Goal: Transaction & Acquisition: Purchase product/service

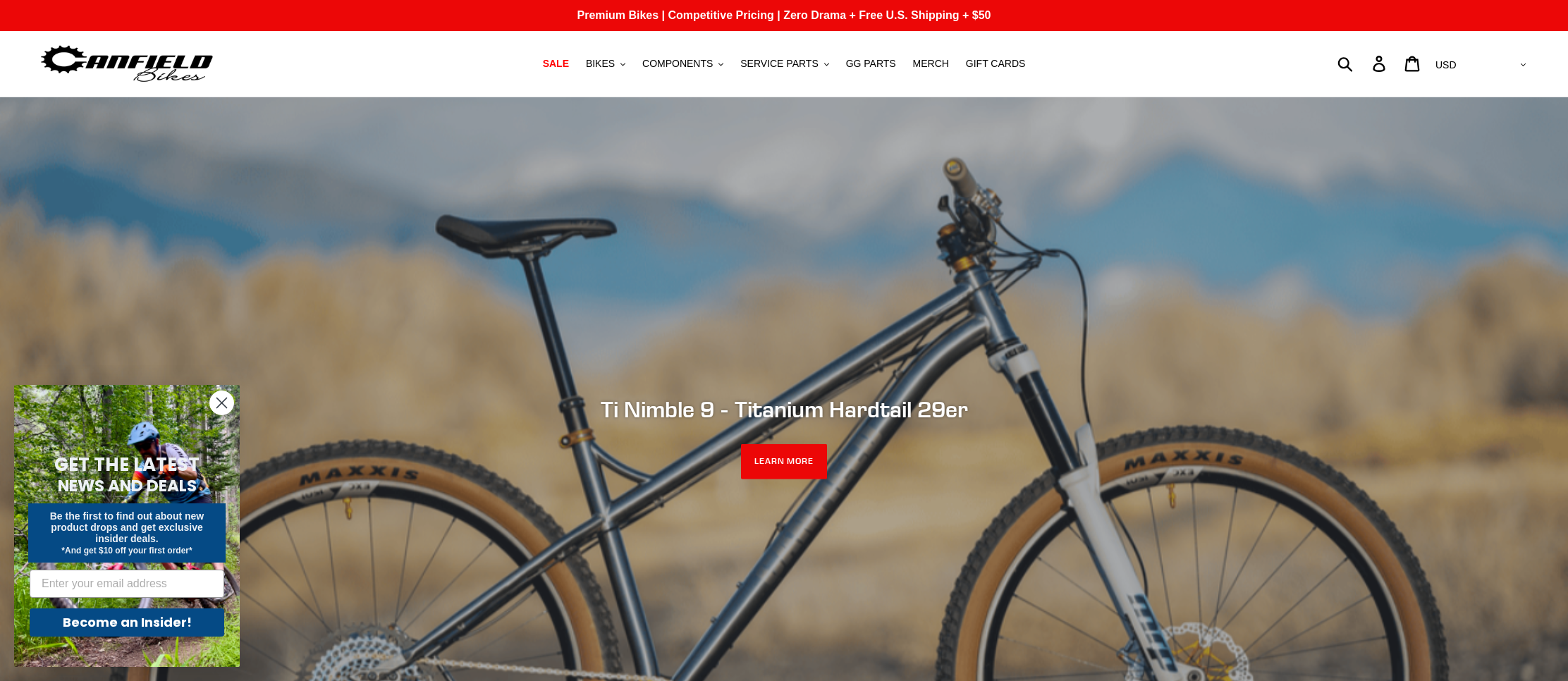
click at [221, 400] on circle "Close dialog" at bounding box center [222, 403] width 24 height 24
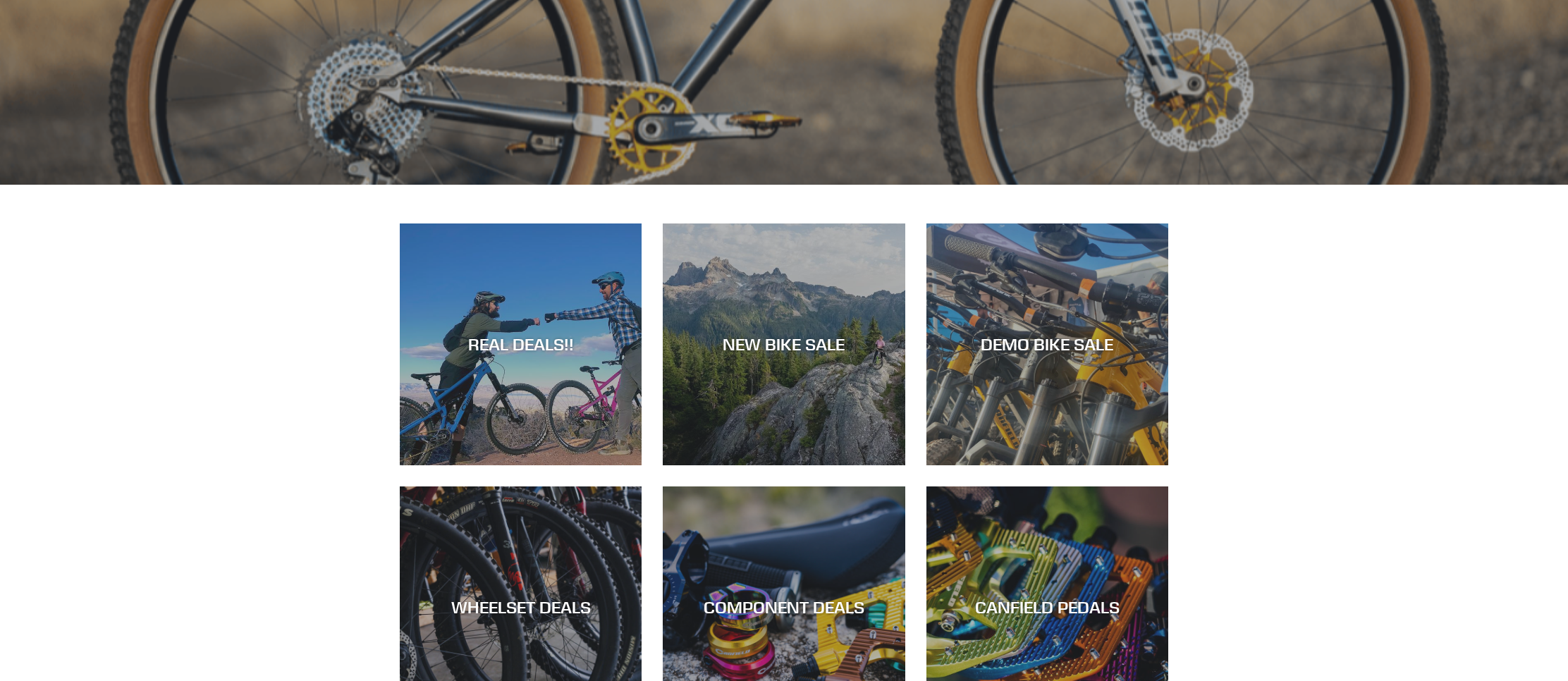
scroll to position [596, 0]
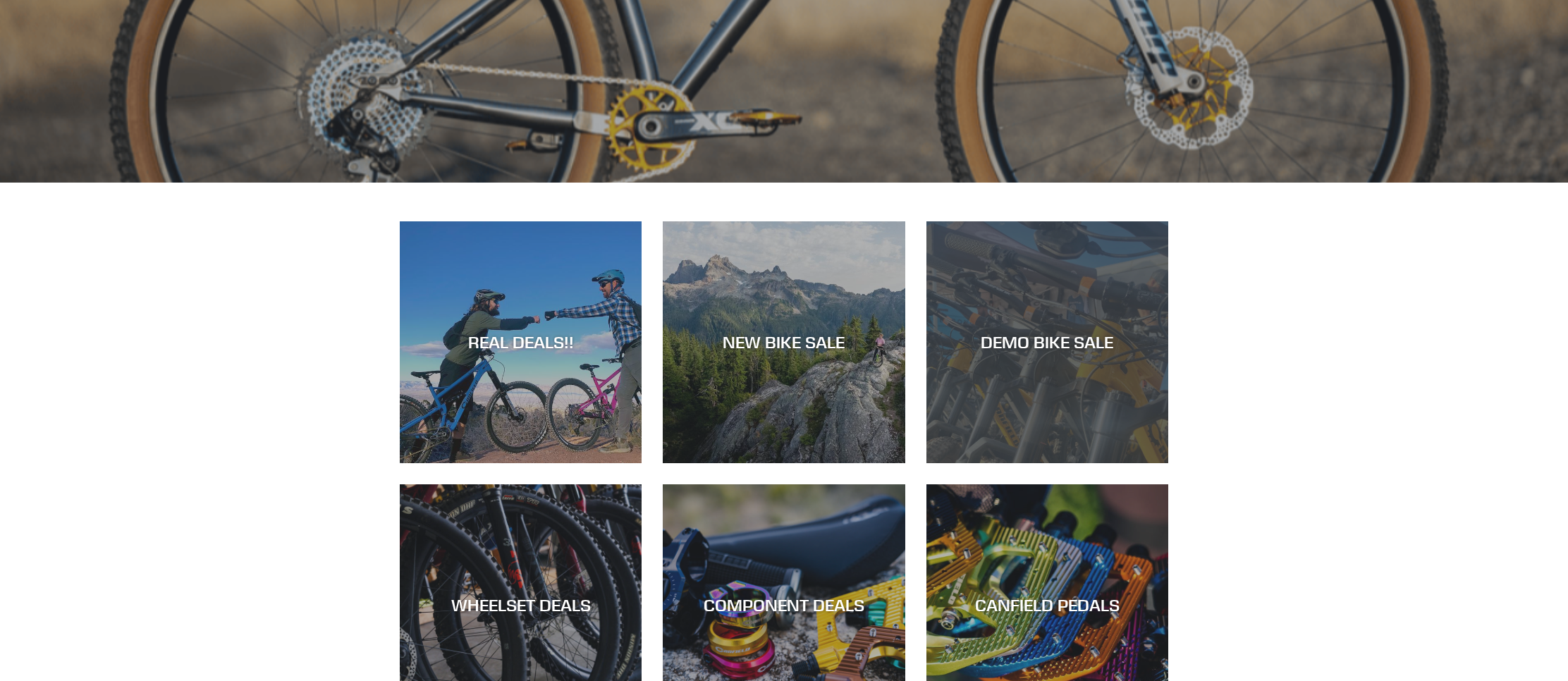
click at [1042, 352] on div "DEMO BIKE SALE" at bounding box center [1047, 342] width 242 height 21
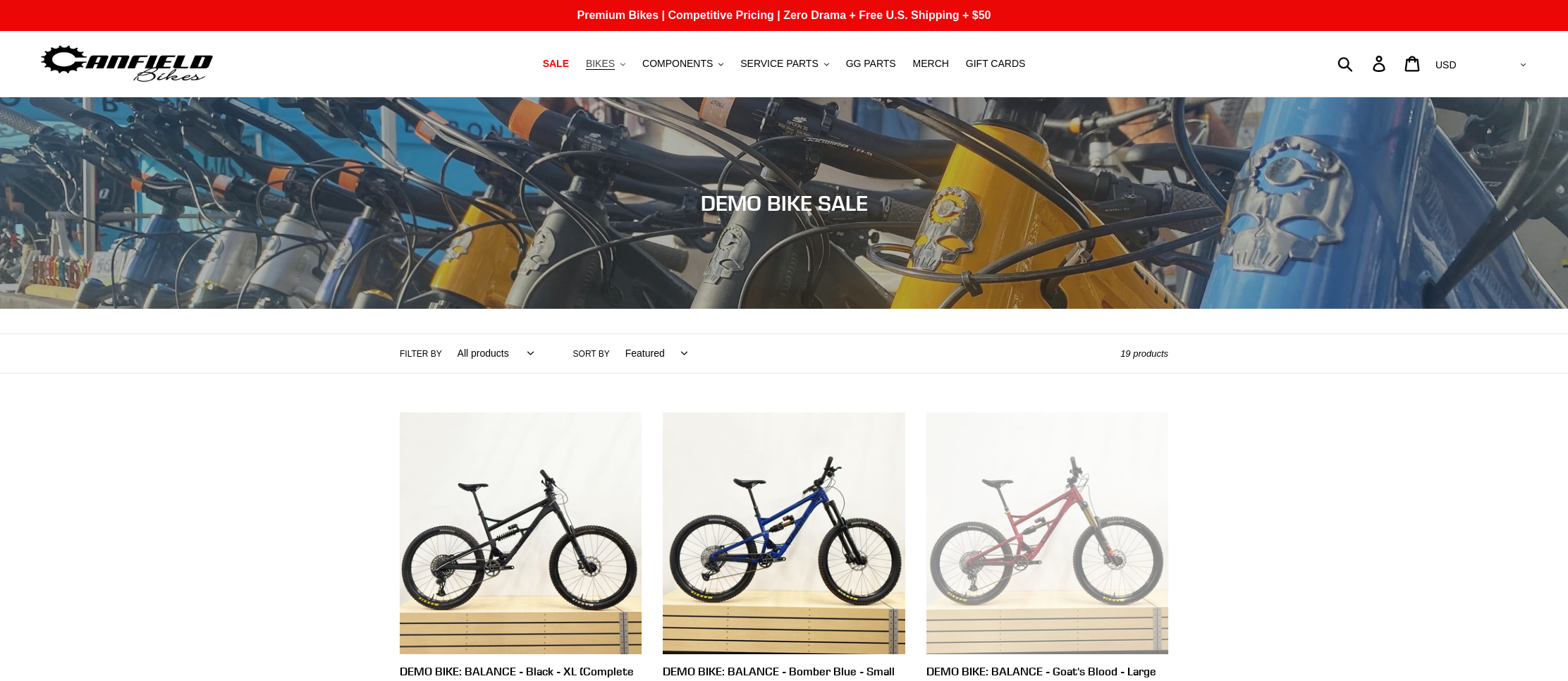
click at [614, 66] on span "BIKES" at bounding box center [600, 64] width 29 height 12
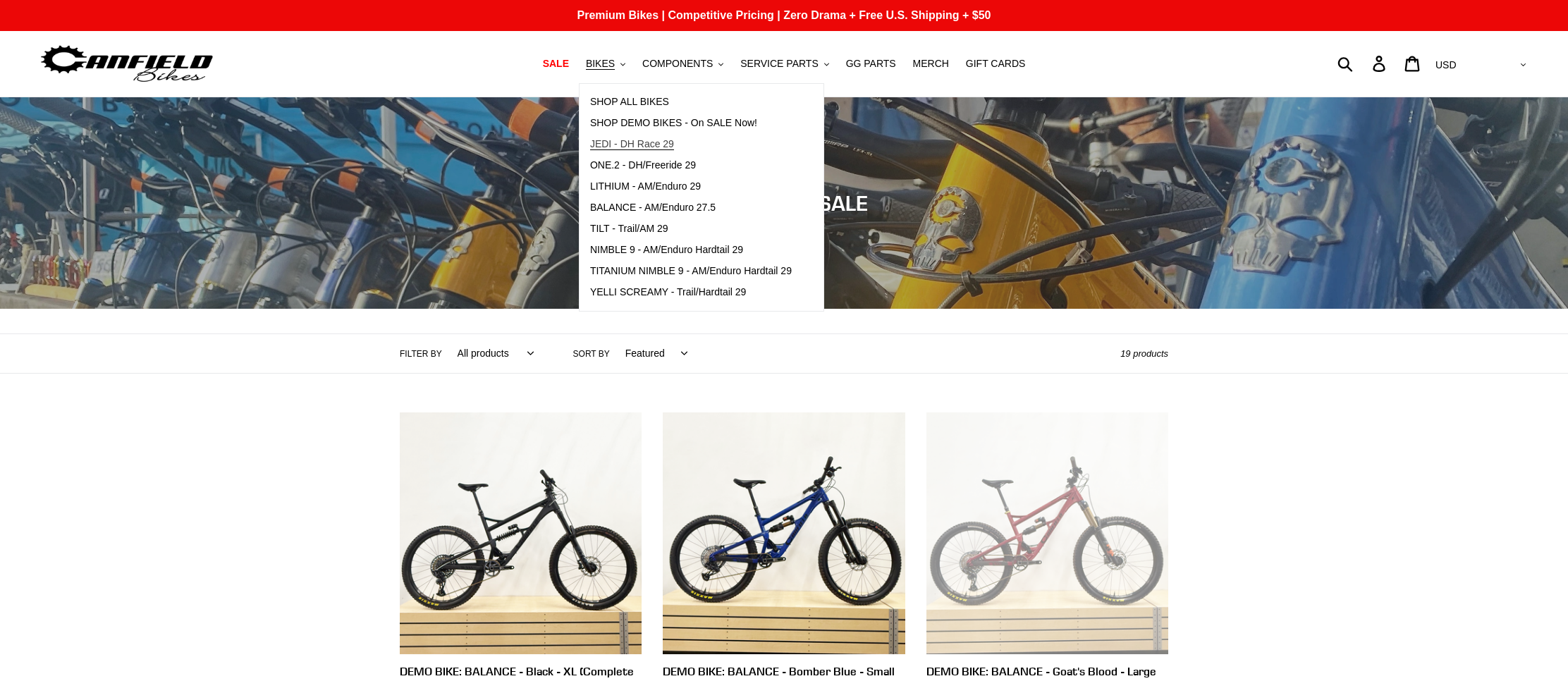
click at [657, 146] on span "JEDI - DH Race 29" at bounding box center [631, 144] width 84 height 12
click at [677, 168] on span "ONE.2 - DH/Freeride 29" at bounding box center [643, 165] width 106 height 12
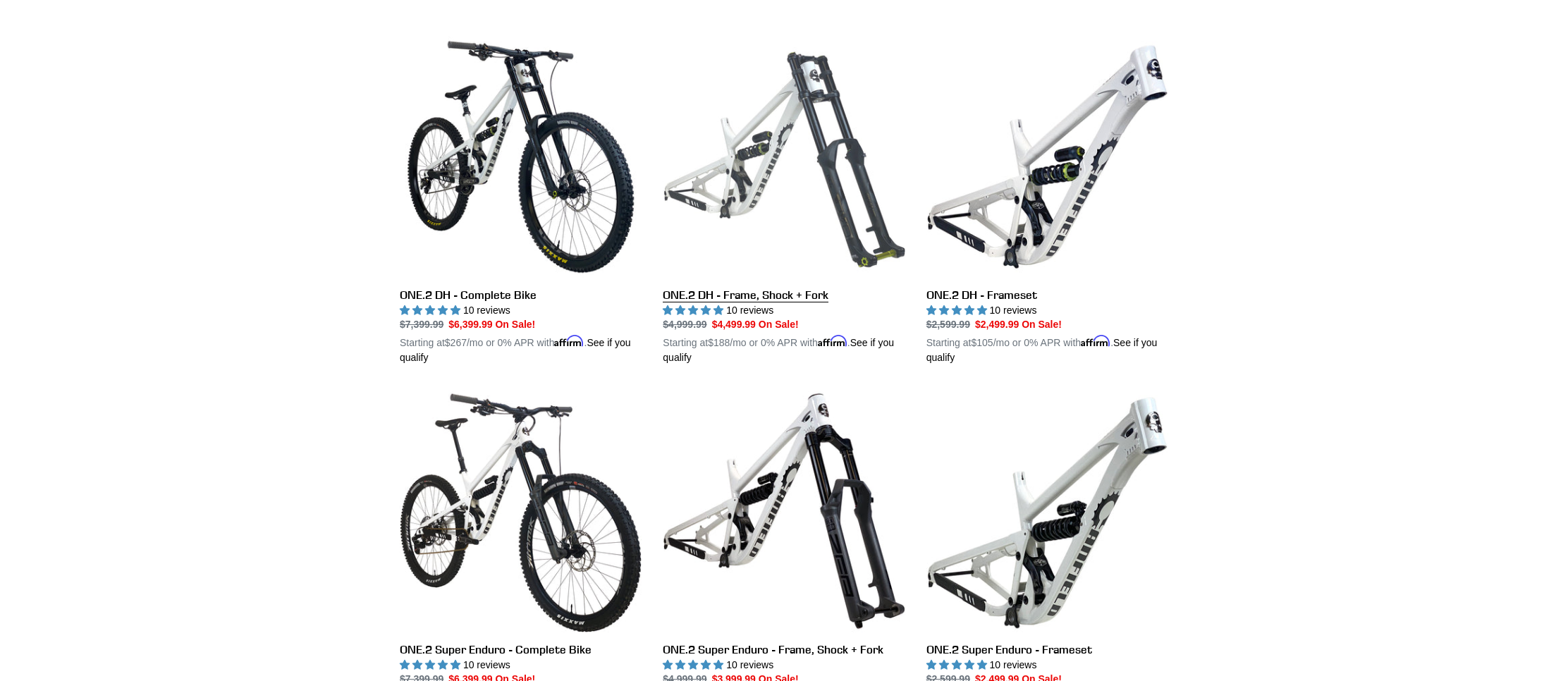
scroll to position [377, 0]
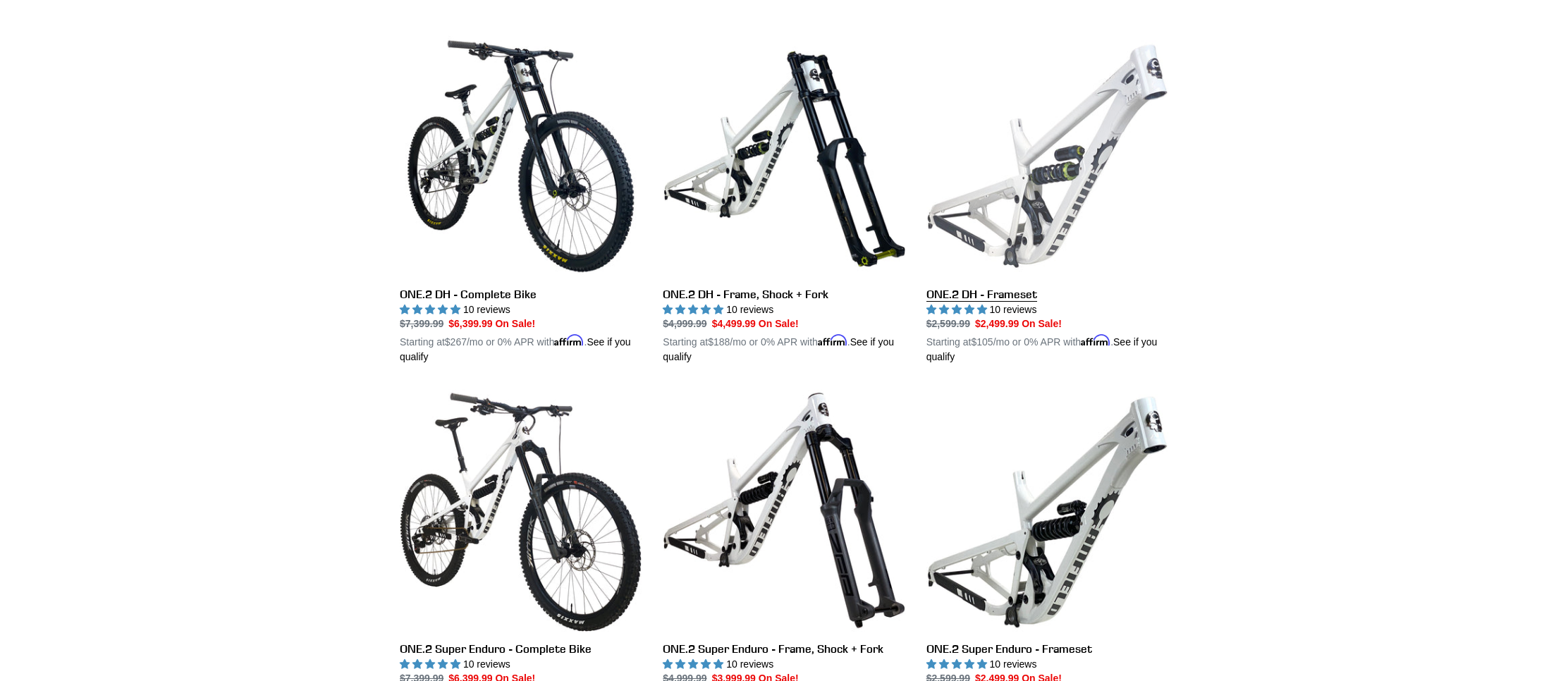
click at [1038, 195] on link "ONE.2 DH - Frameset" at bounding box center [1047, 200] width 242 height 330
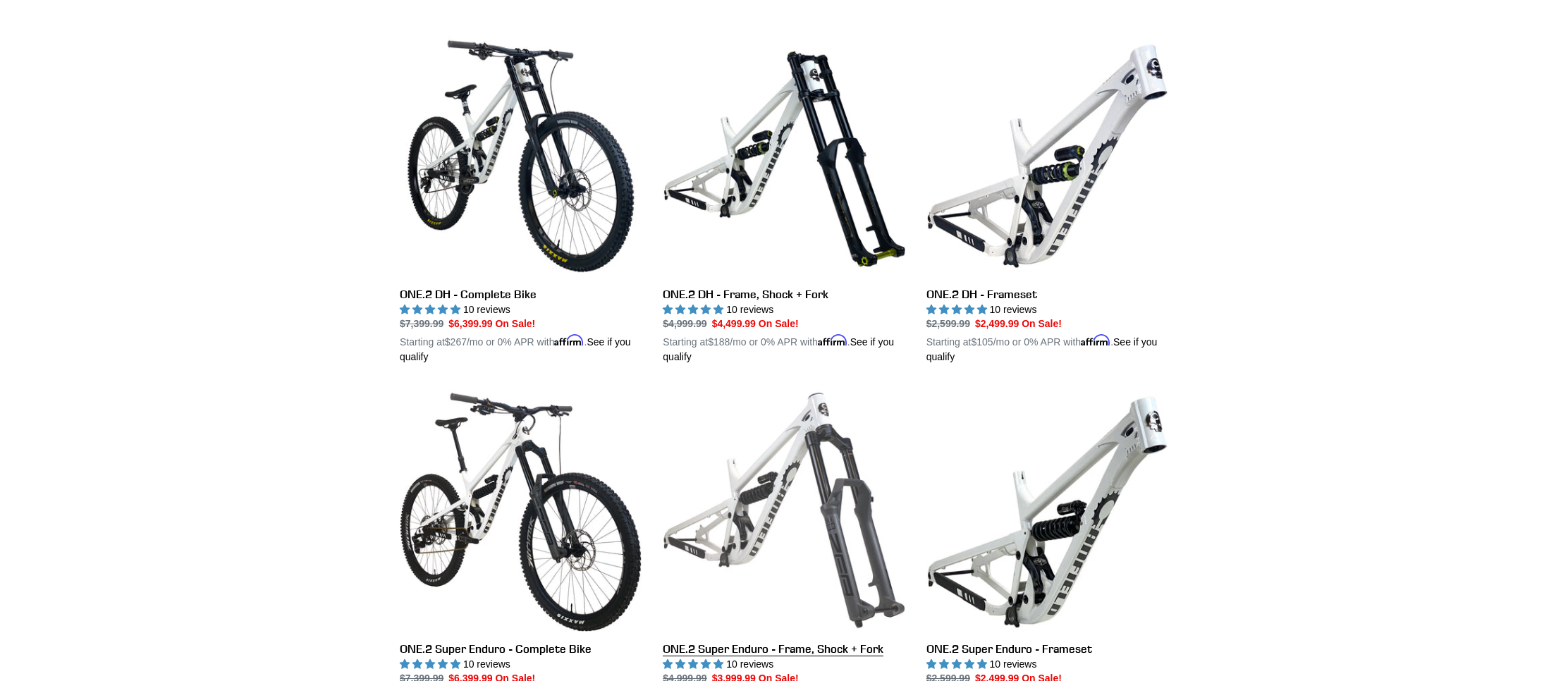
click at [826, 532] on link "ONE.2 Super Enduro - Frame, Shock + Fork" at bounding box center [784, 554] width 242 height 330
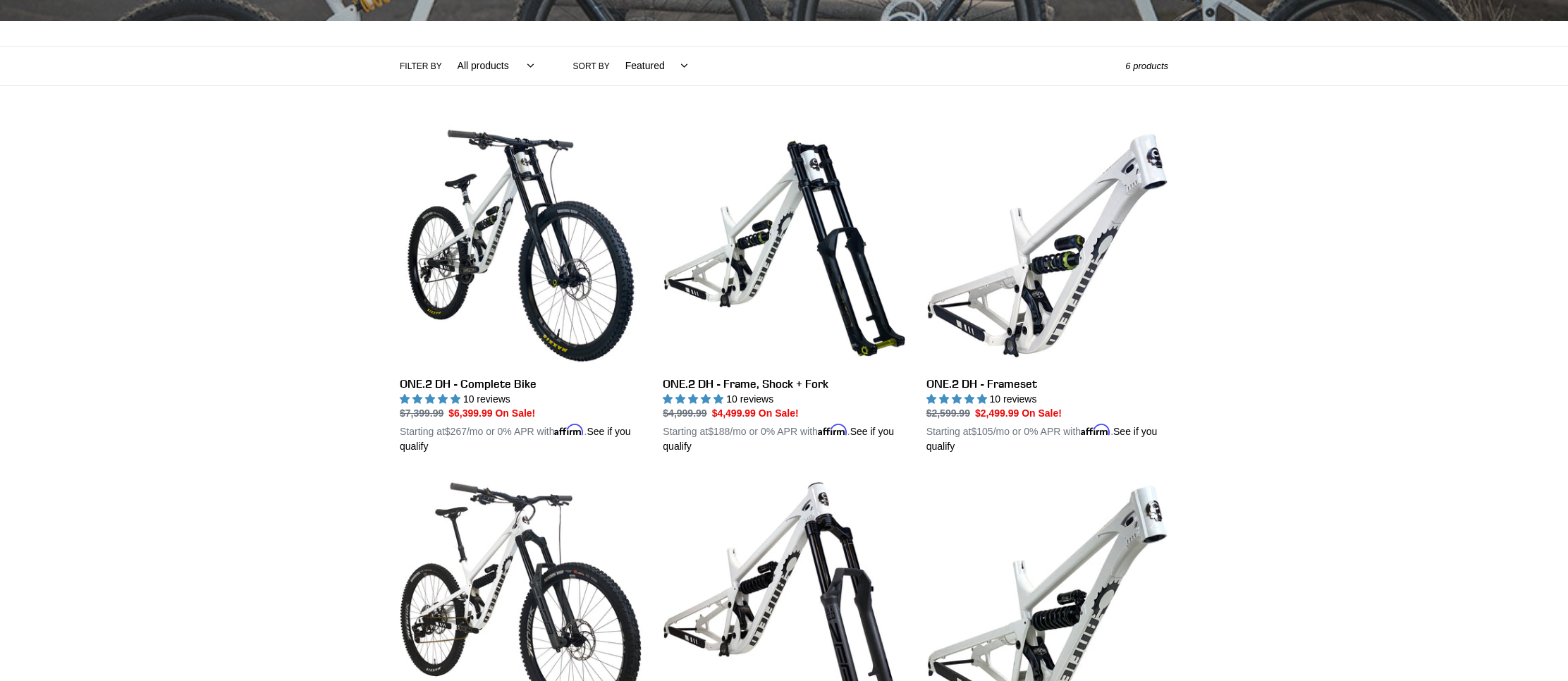
scroll to position [287, 0]
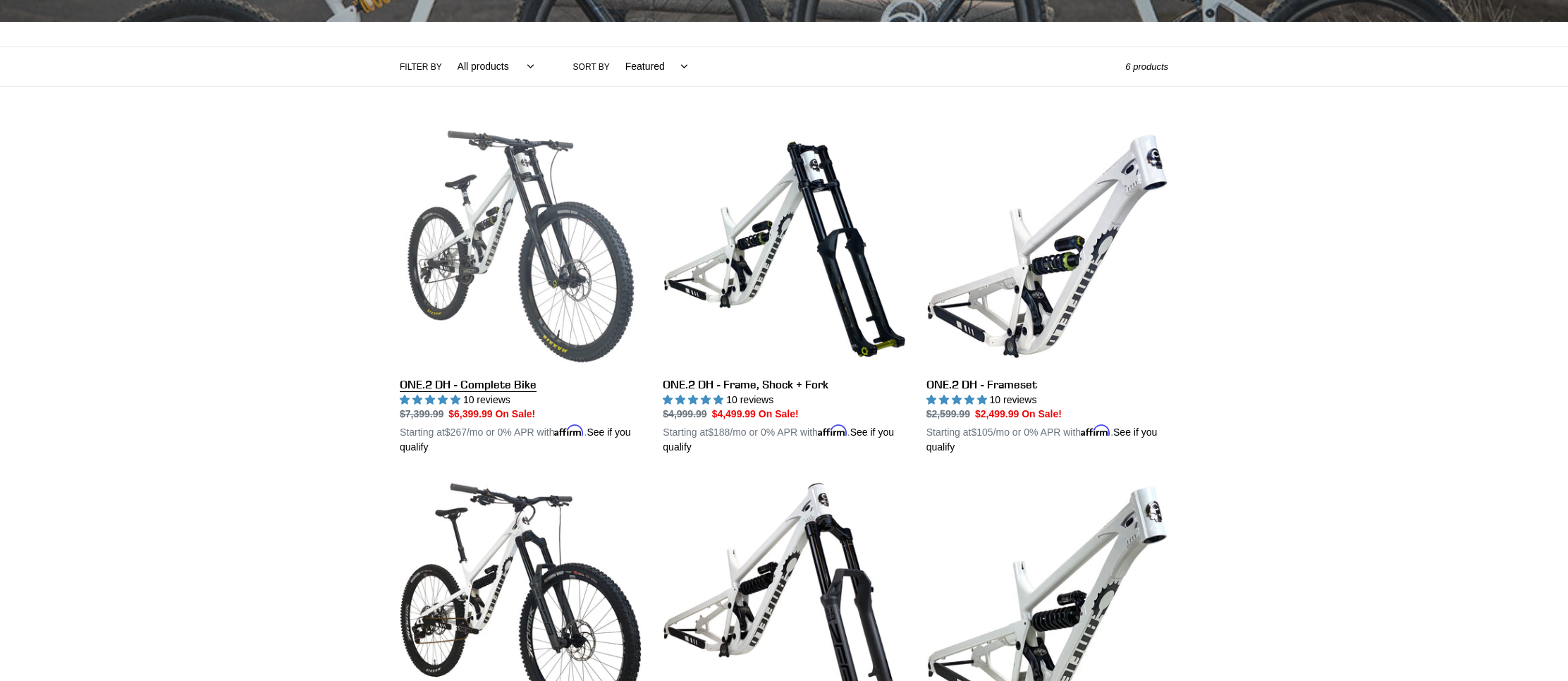
click at [546, 260] on link "ONE.2 DH - Complete Bike" at bounding box center [521, 291] width 242 height 330
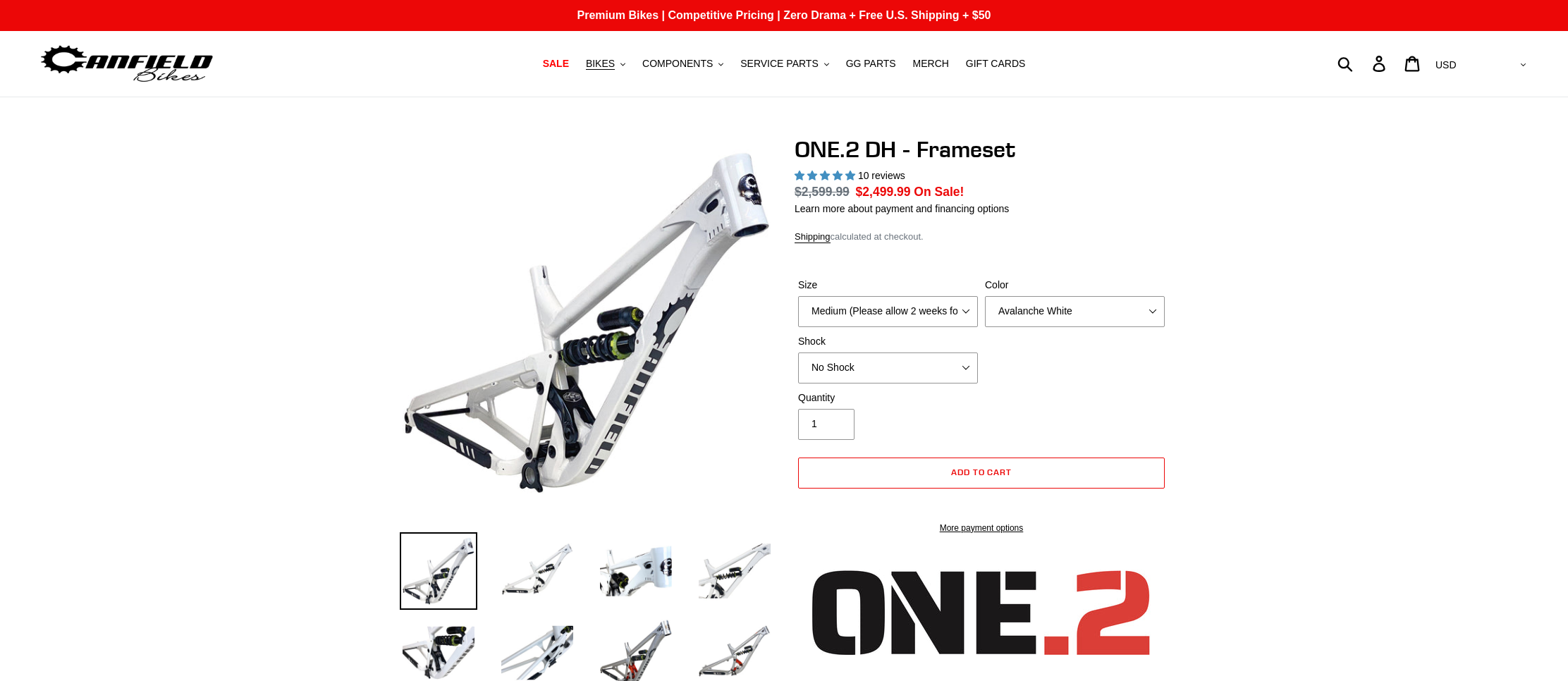
select select "highest-rating"
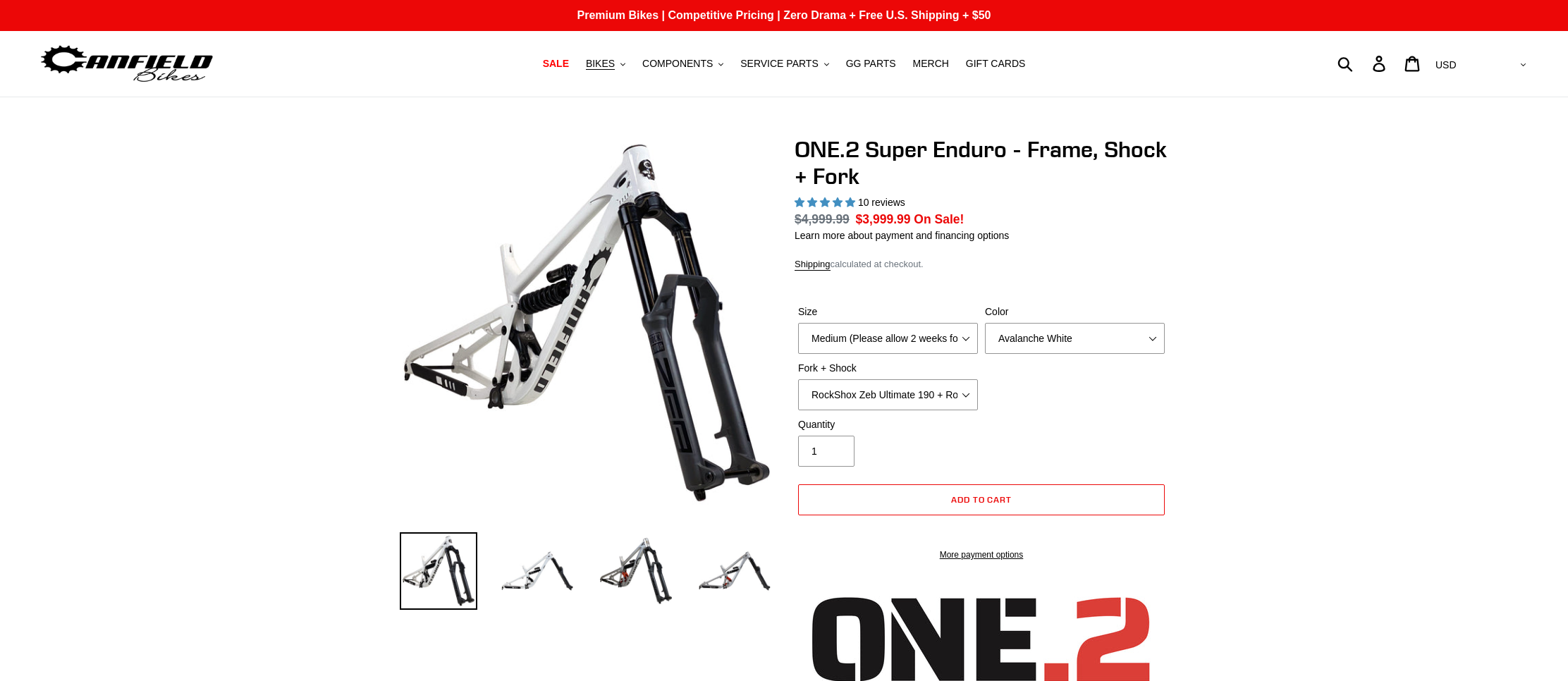
select select "highest-rating"
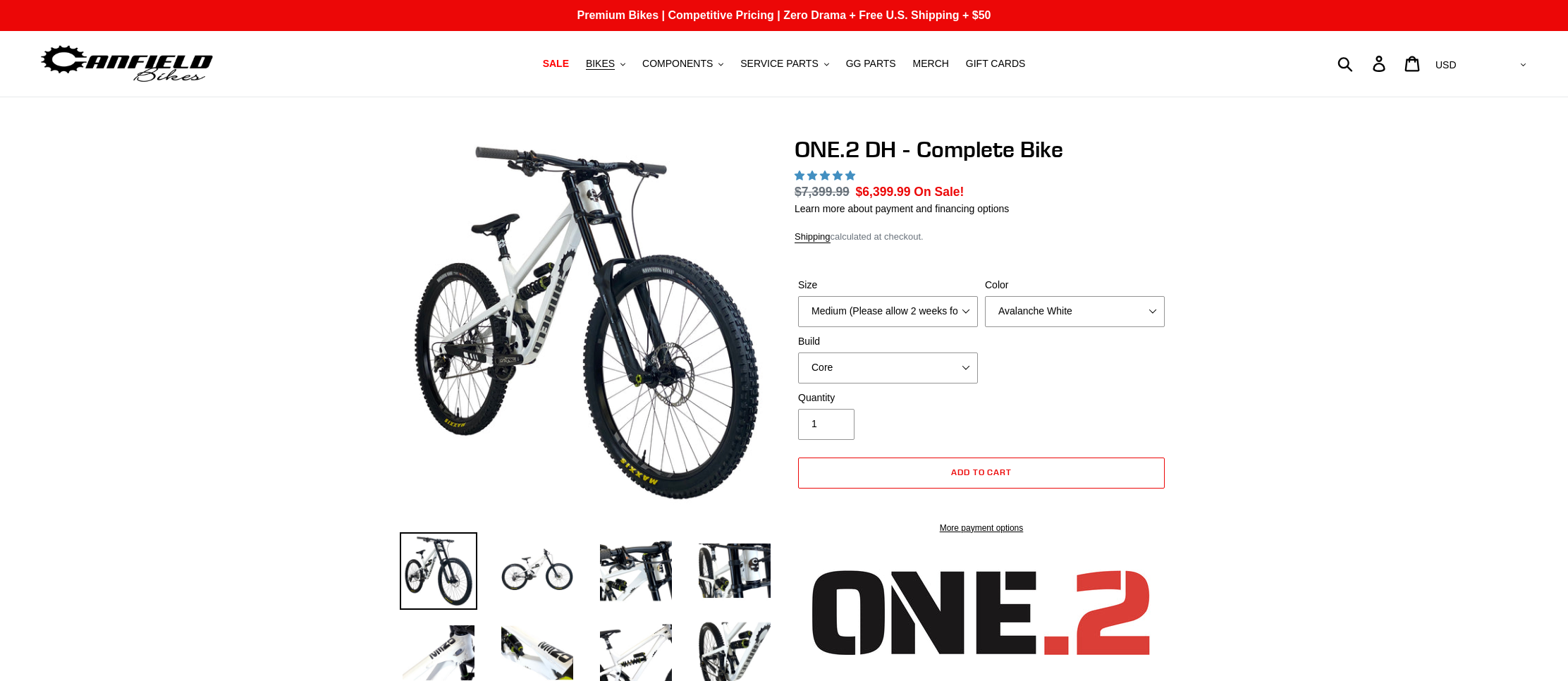
select select "highest-rating"
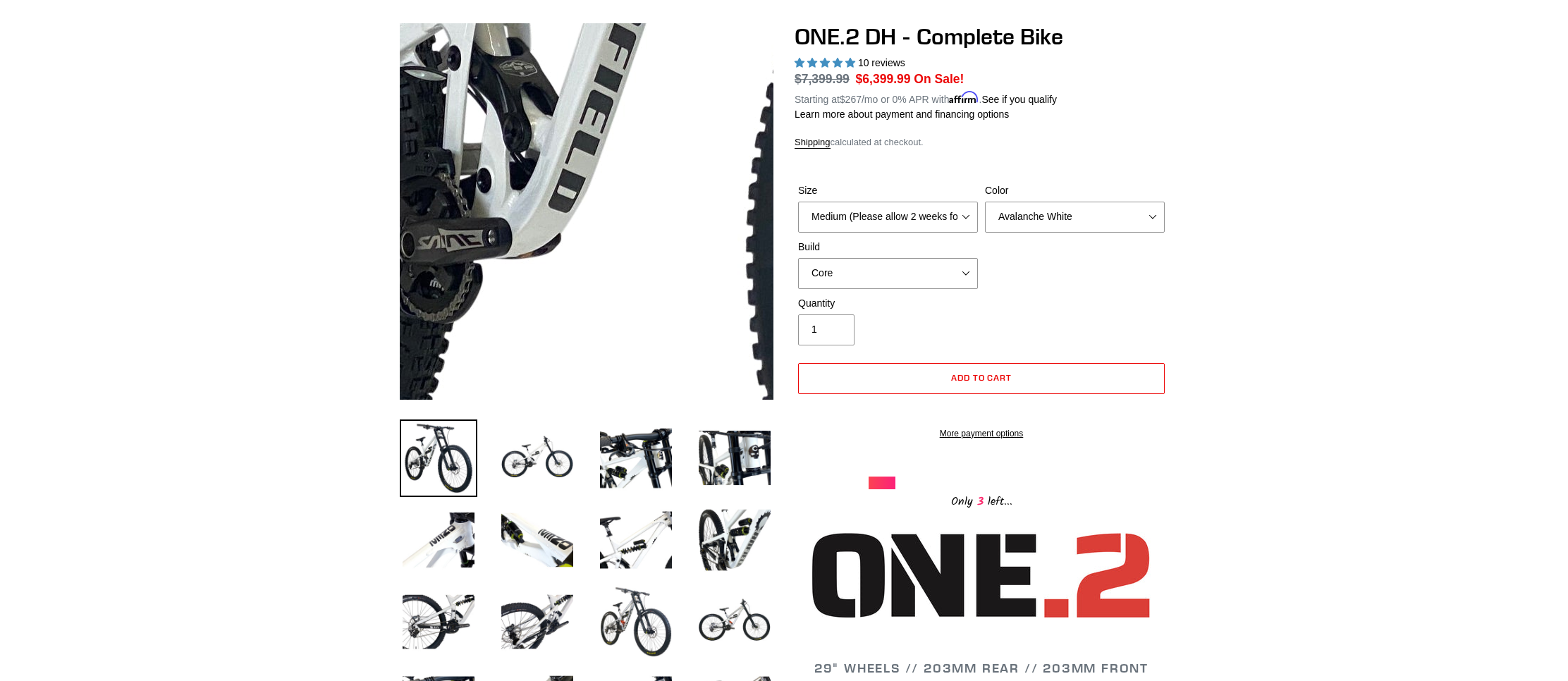
scroll to position [113, 0]
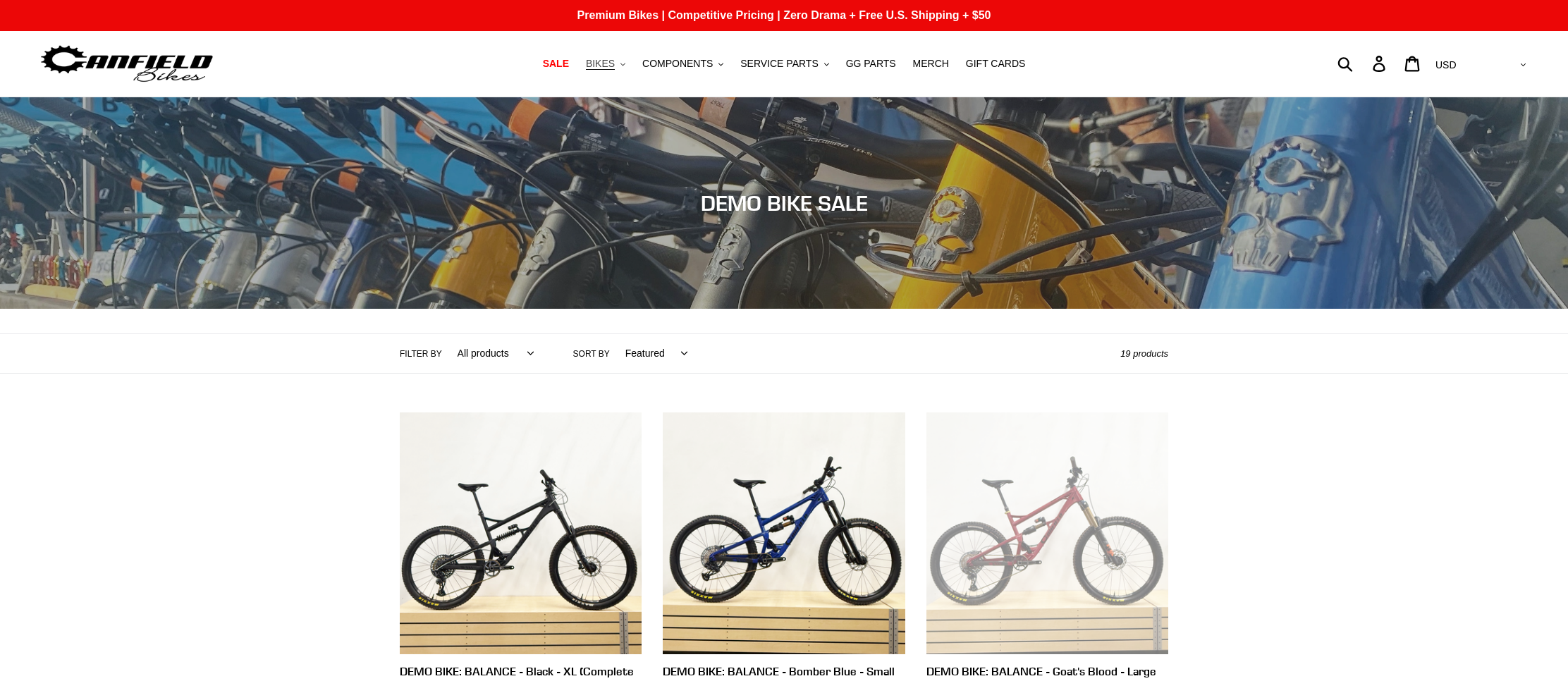
click at [614, 66] on span "BIKES" at bounding box center [600, 64] width 29 height 12
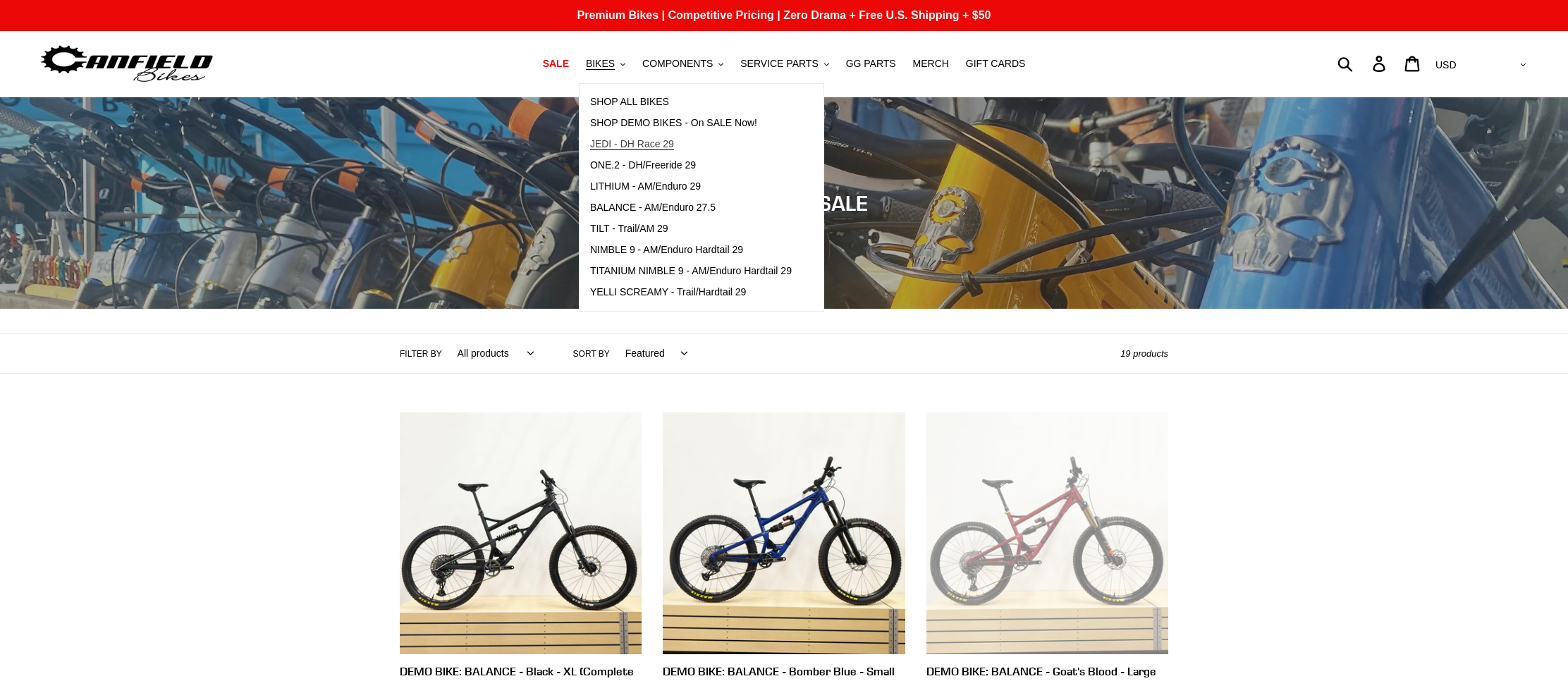
click at [641, 144] on span "JEDI - DH Race 29" at bounding box center [631, 144] width 84 height 12
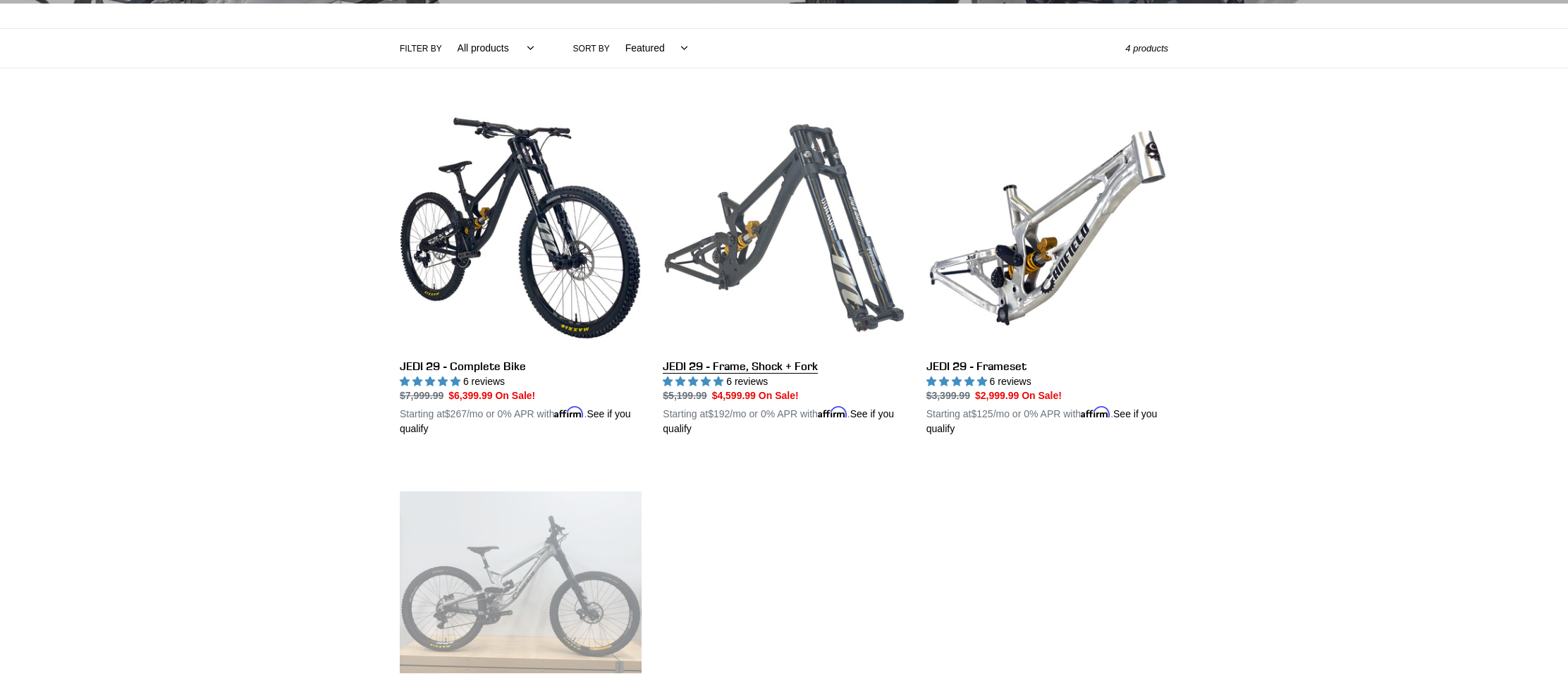
scroll to position [306, 0]
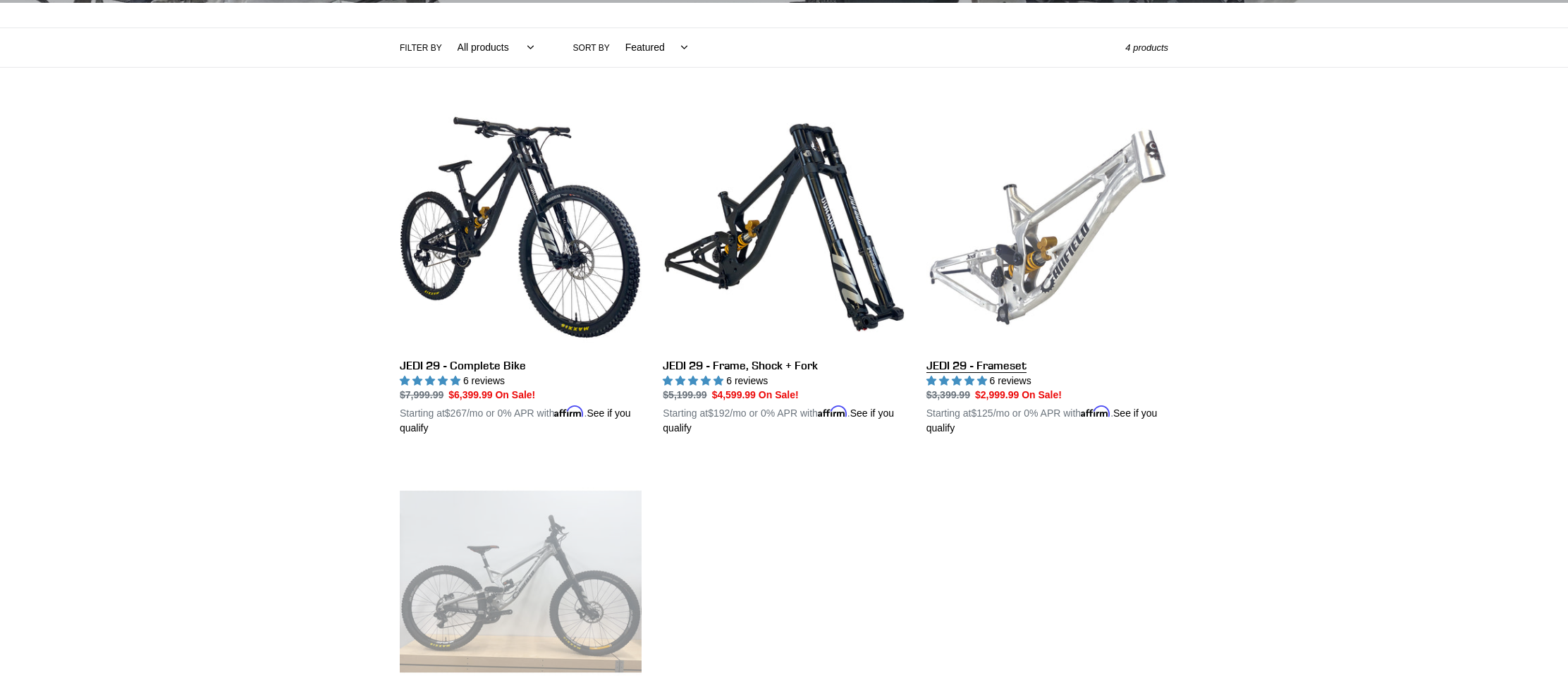
click at [1031, 293] on link "JEDI 29 - Frameset" at bounding box center [1047, 271] width 242 height 330
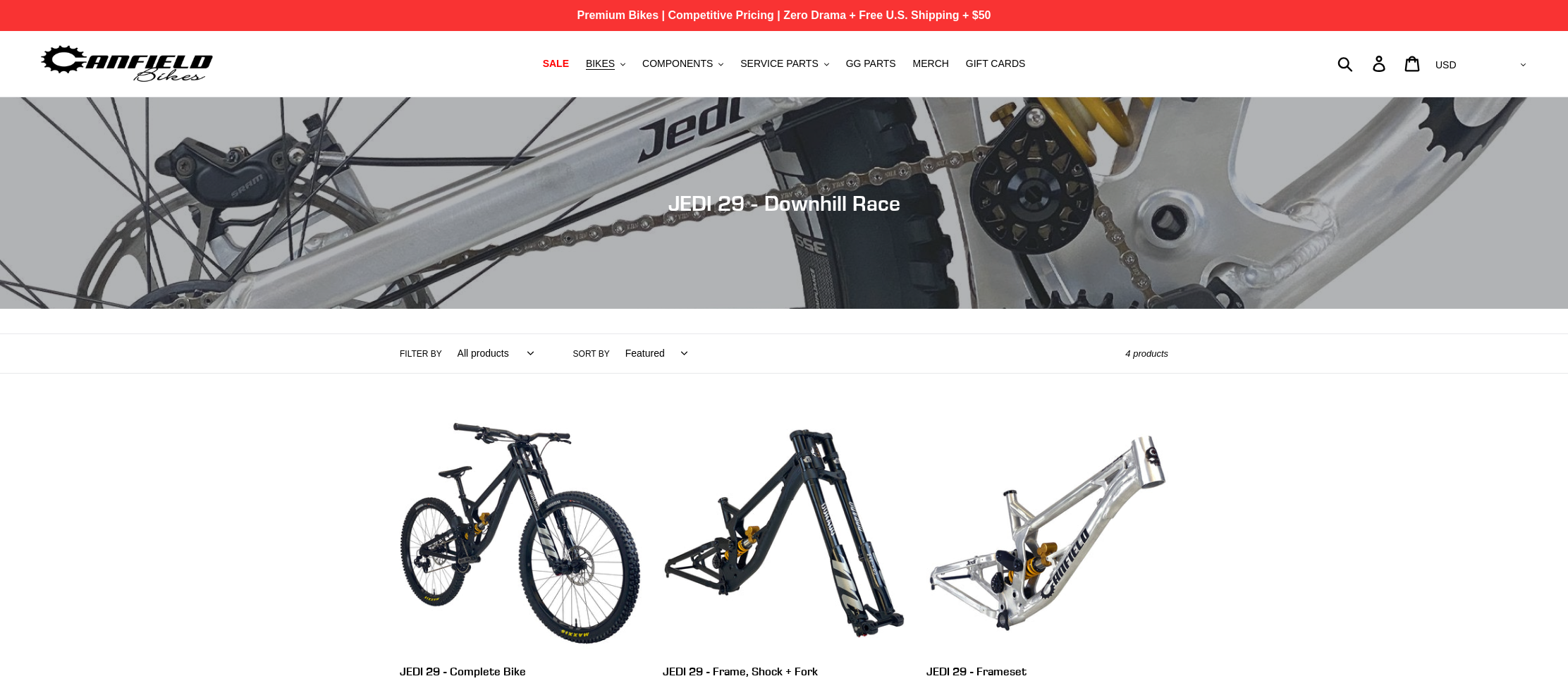
scroll to position [0, 0]
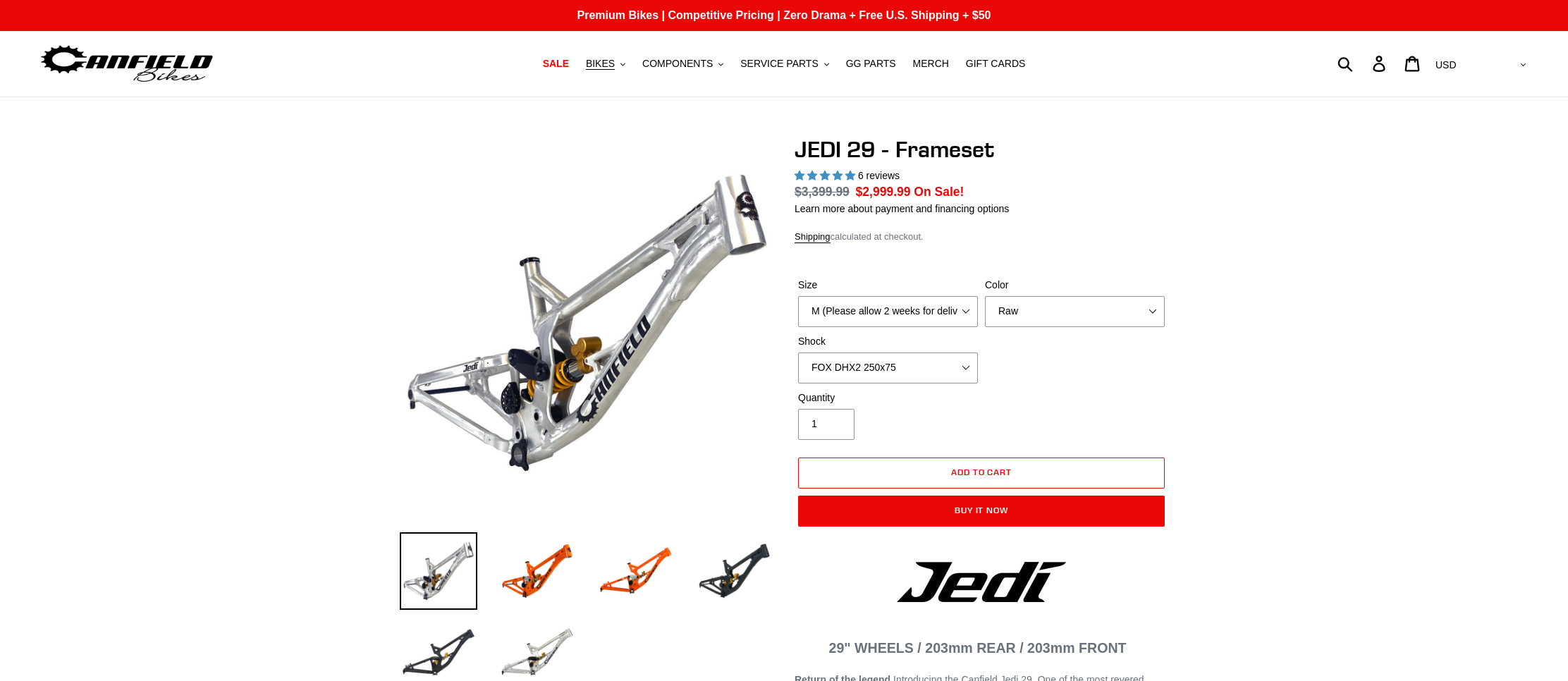
select select "highest-rating"
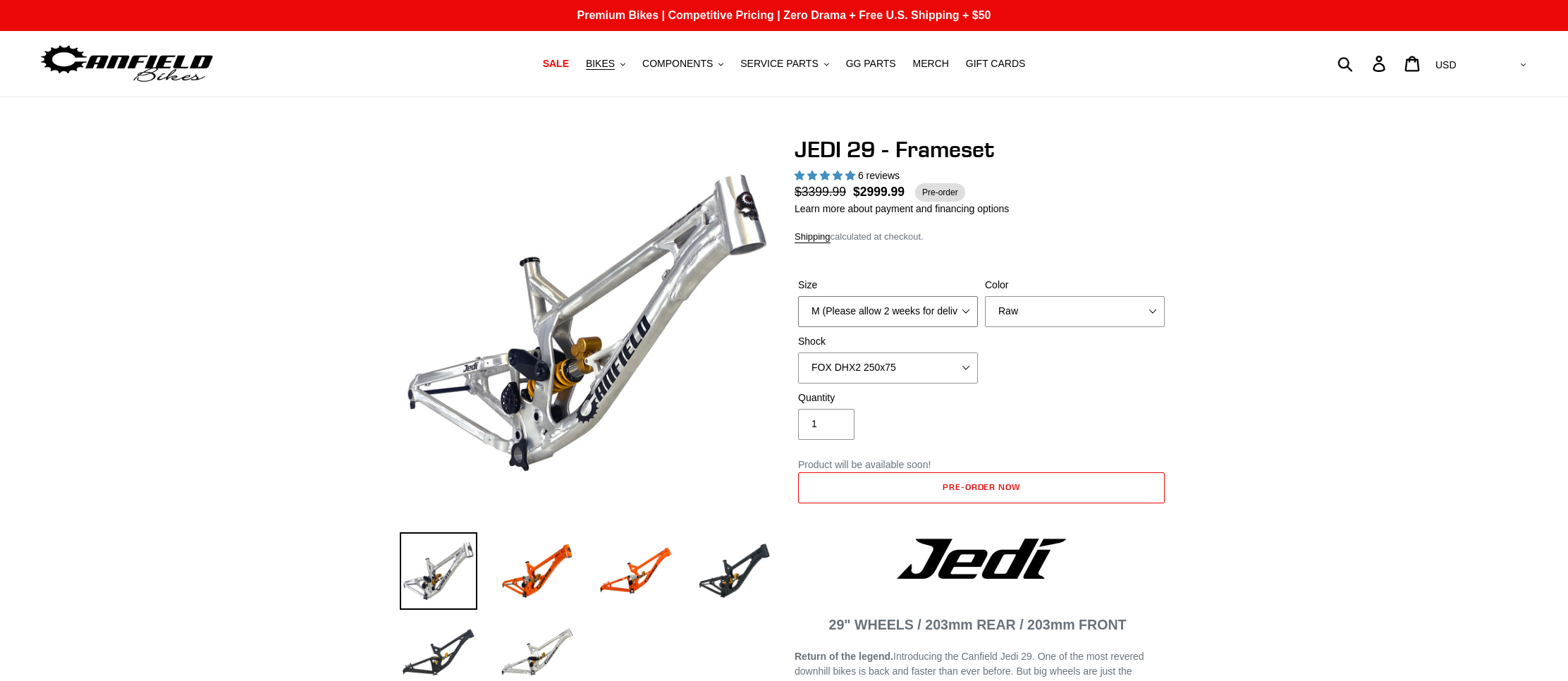
select select "L (Please allow 2 weeks for delivery)"
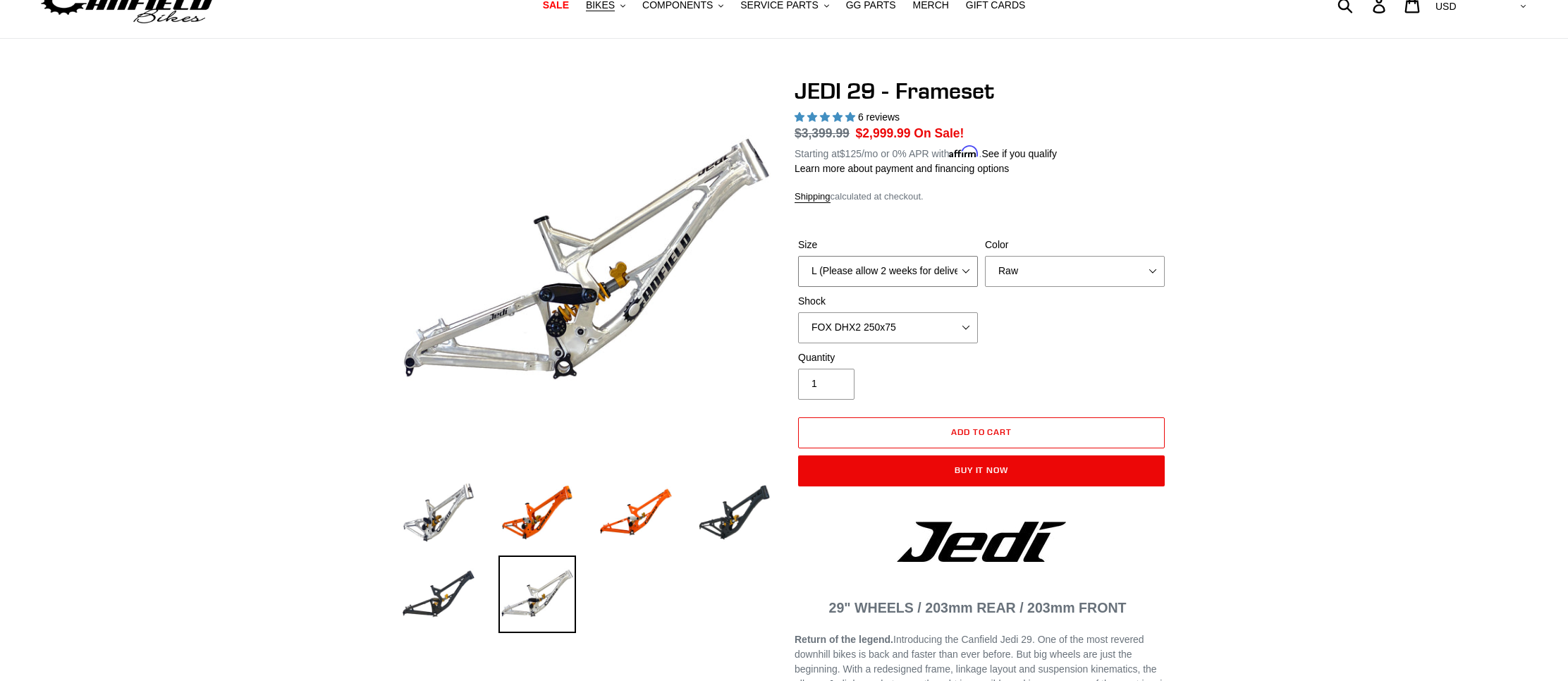
scroll to position [61, 0]
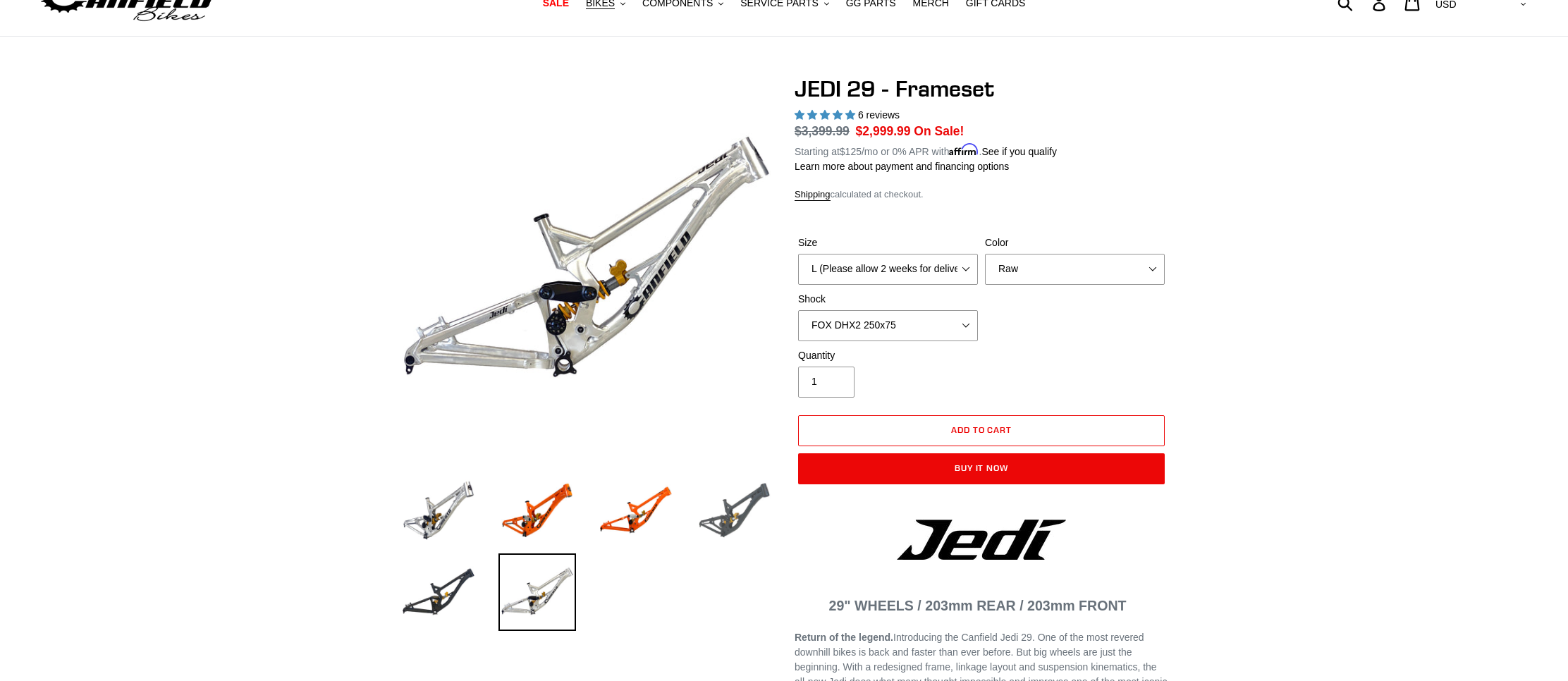
click at [744, 513] on img at bounding box center [734, 510] width 78 height 78
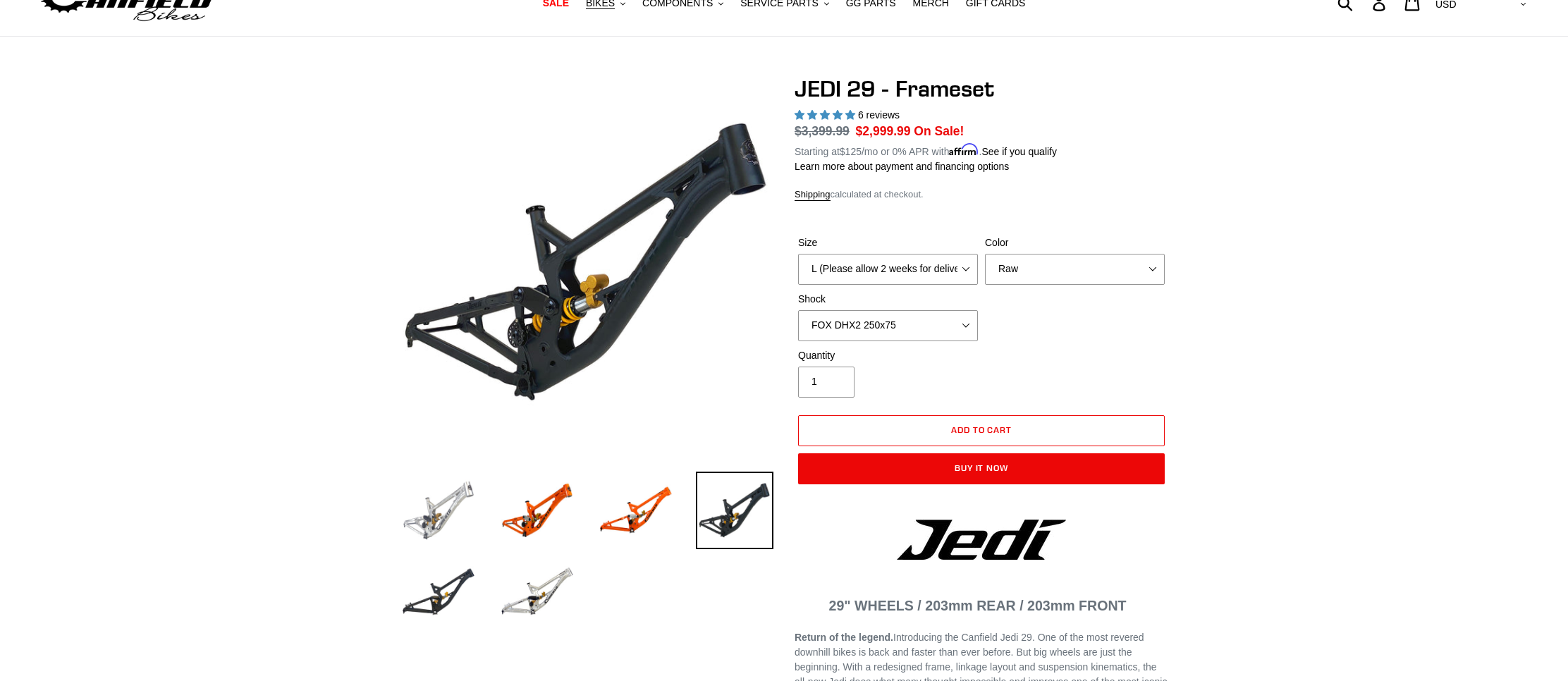
click at [448, 501] on img at bounding box center [438, 510] width 78 height 78
